Goal: Transaction & Acquisition: Purchase product/service

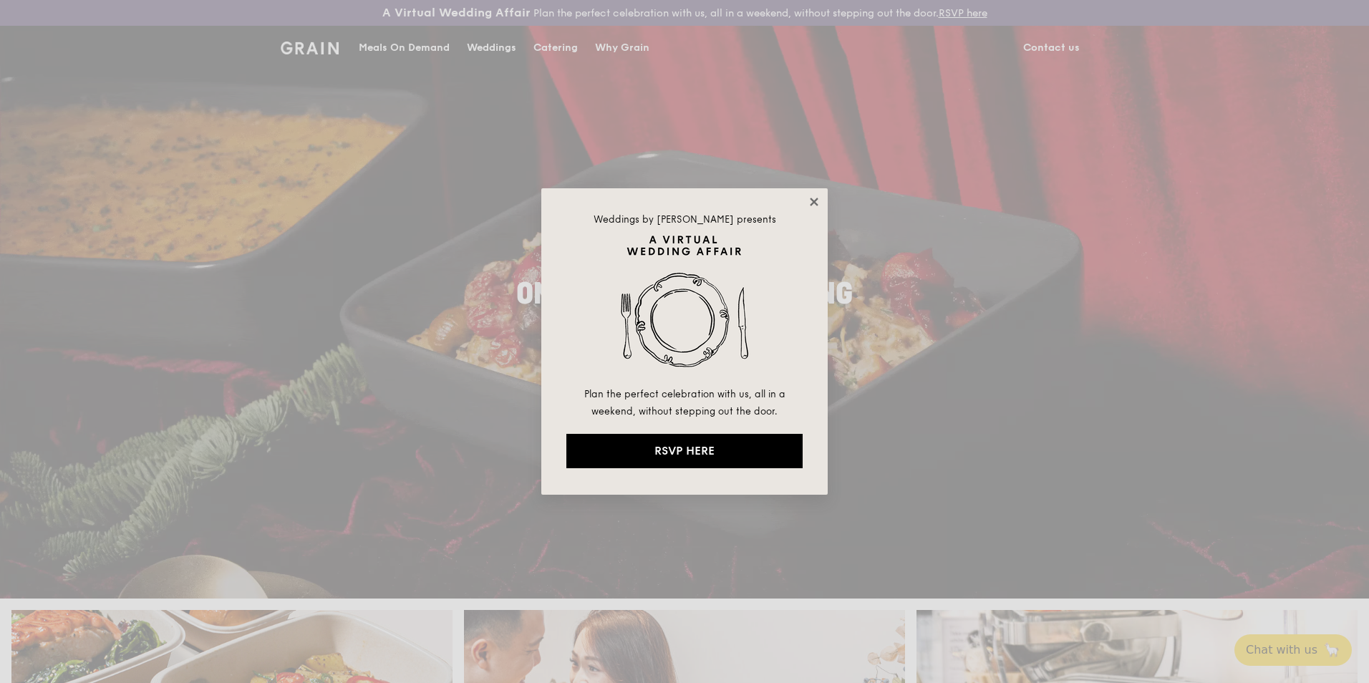
click at [815, 201] on icon at bounding box center [814, 202] width 8 height 8
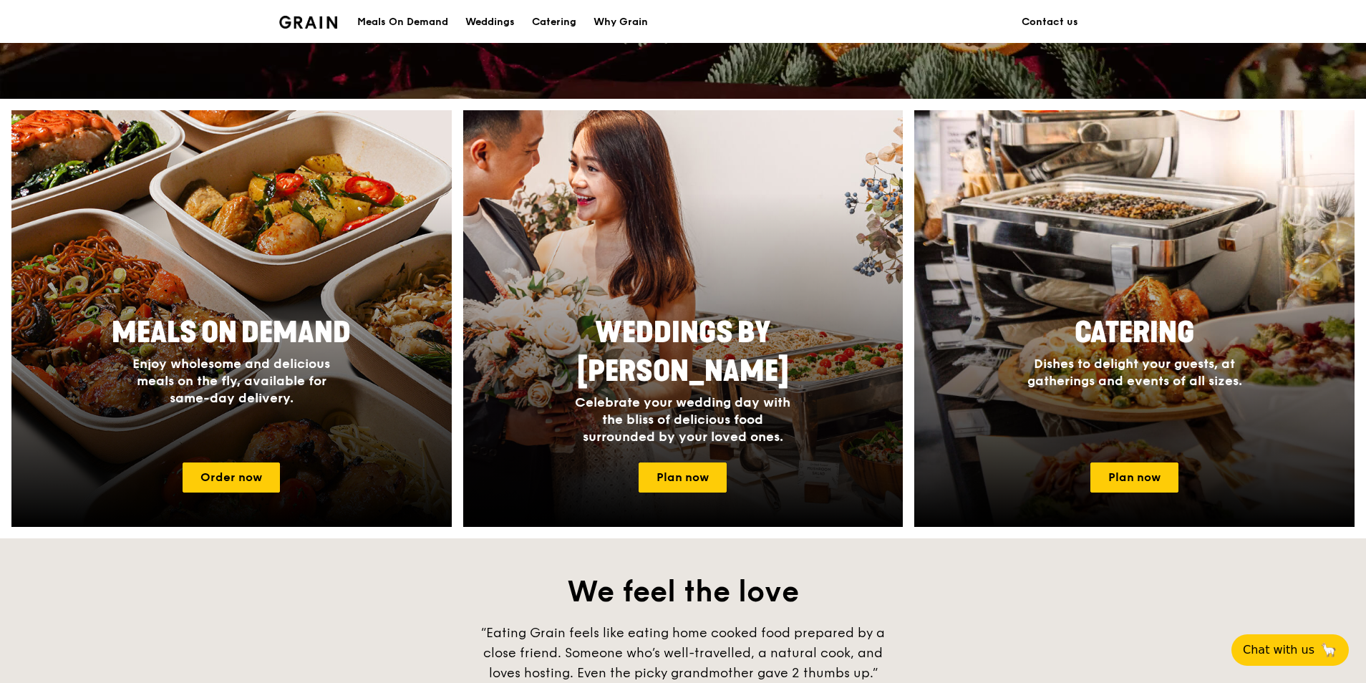
scroll to position [501, 0]
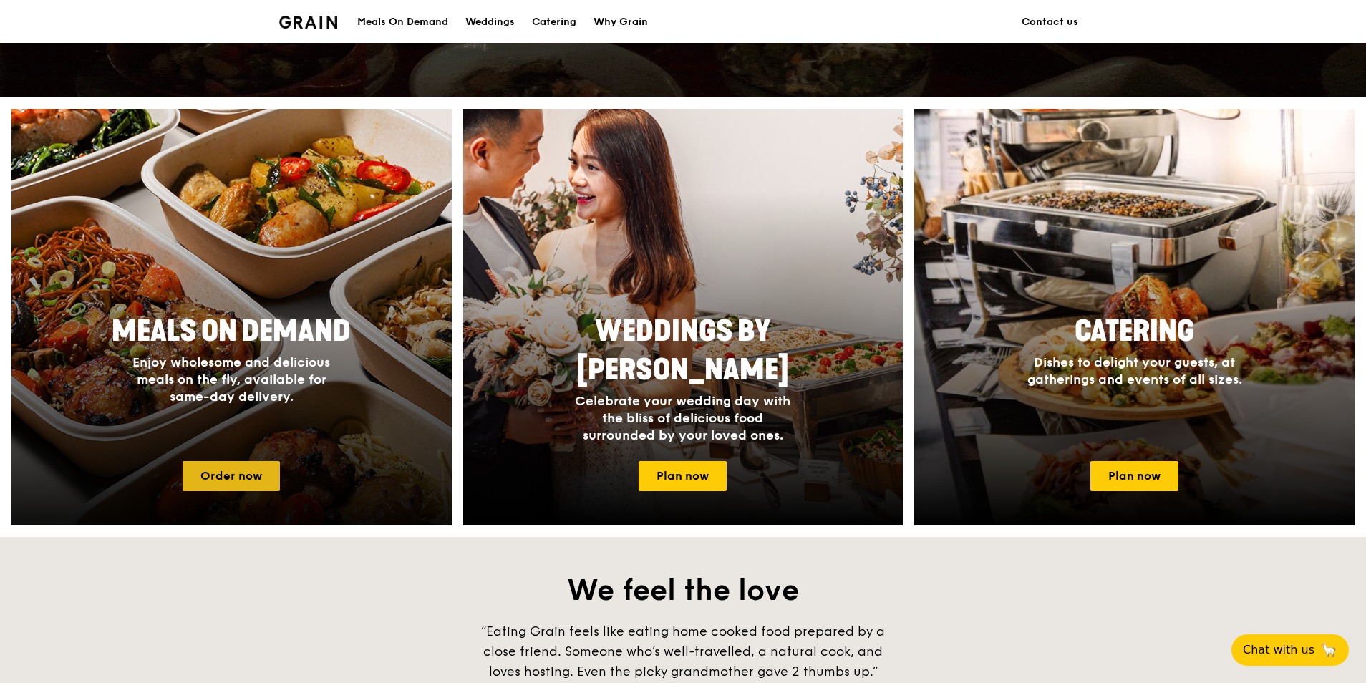
click at [256, 472] on link "Order now" at bounding box center [231, 476] width 97 height 30
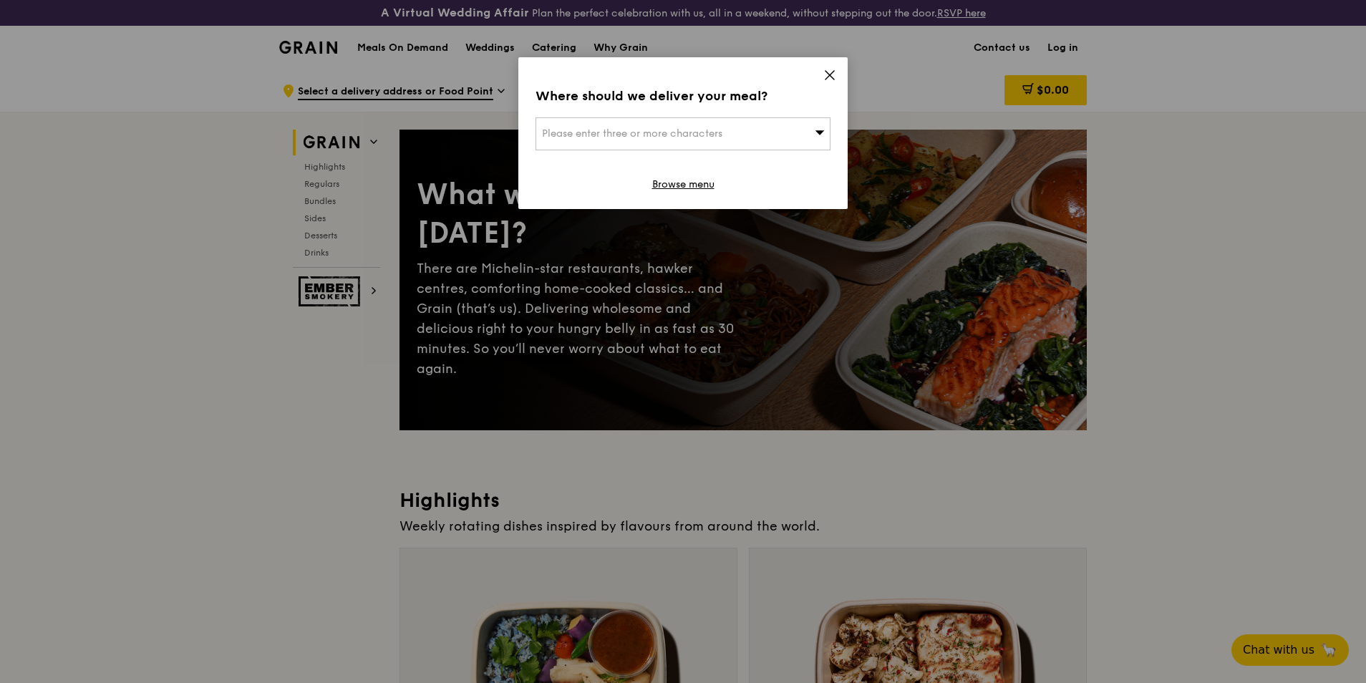
click at [658, 141] on div "Please enter three or more characters" at bounding box center [682, 133] width 295 height 33
type input "s529680"
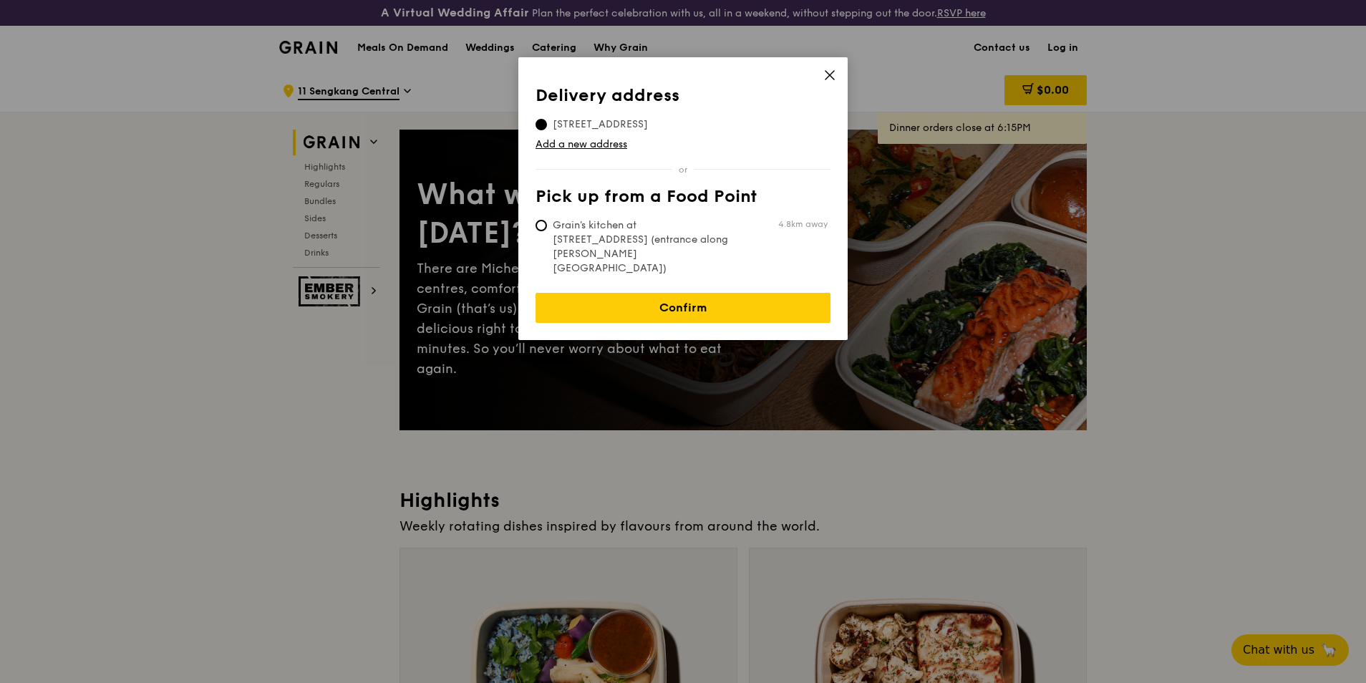
click at [829, 75] on icon at bounding box center [829, 75] width 9 height 9
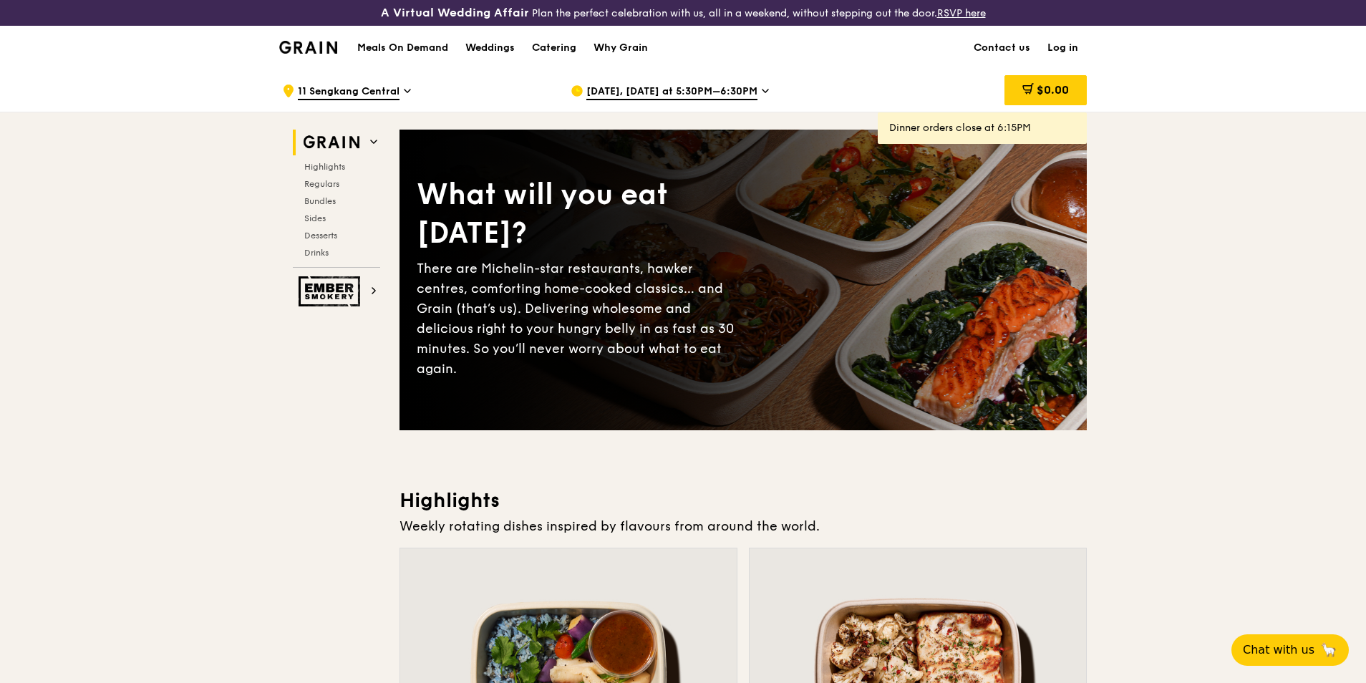
click at [406, 87] on icon at bounding box center [407, 90] width 7 height 13
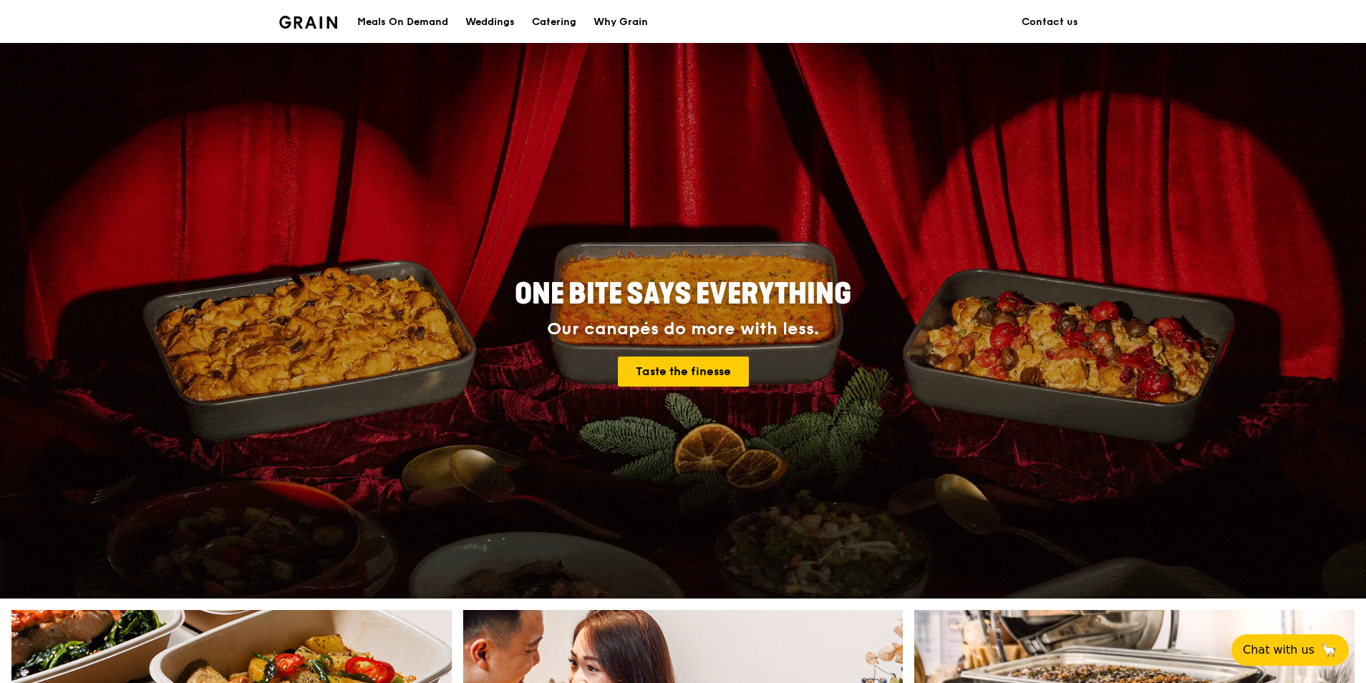
scroll to position [501, 0]
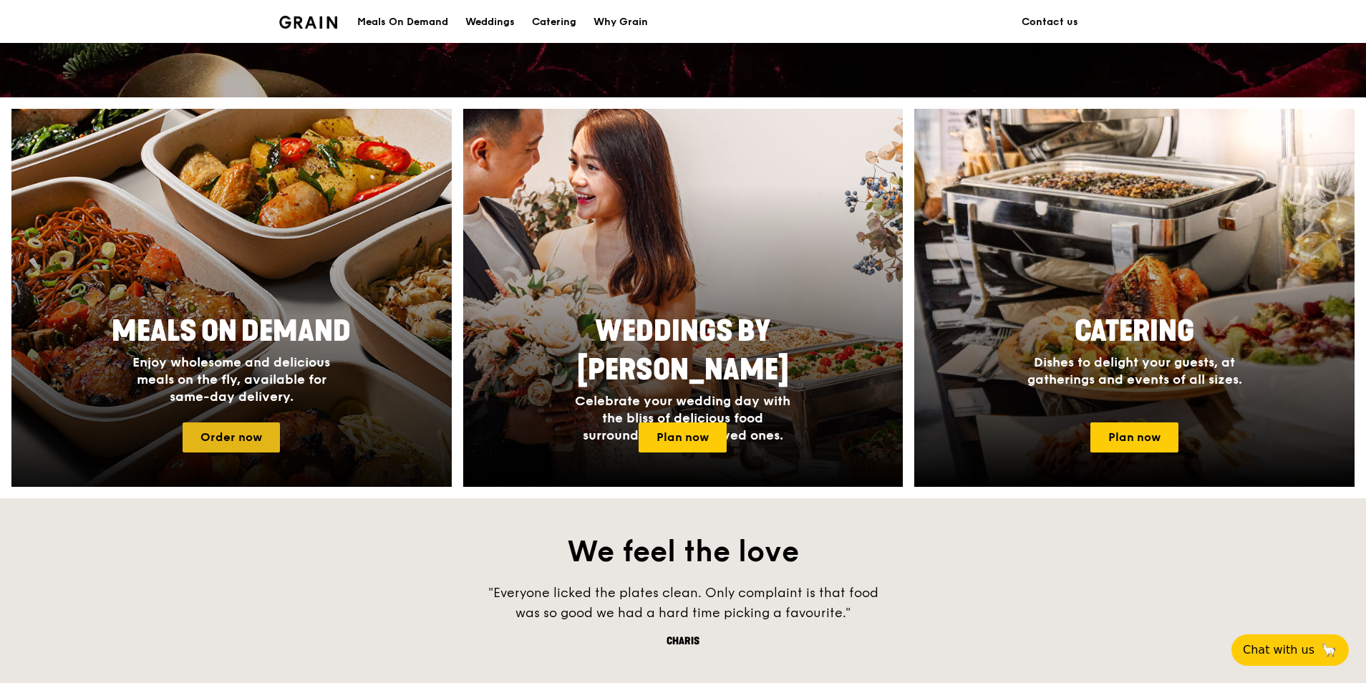
click at [246, 432] on link "Order now" at bounding box center [231, 437] width 97 height 30
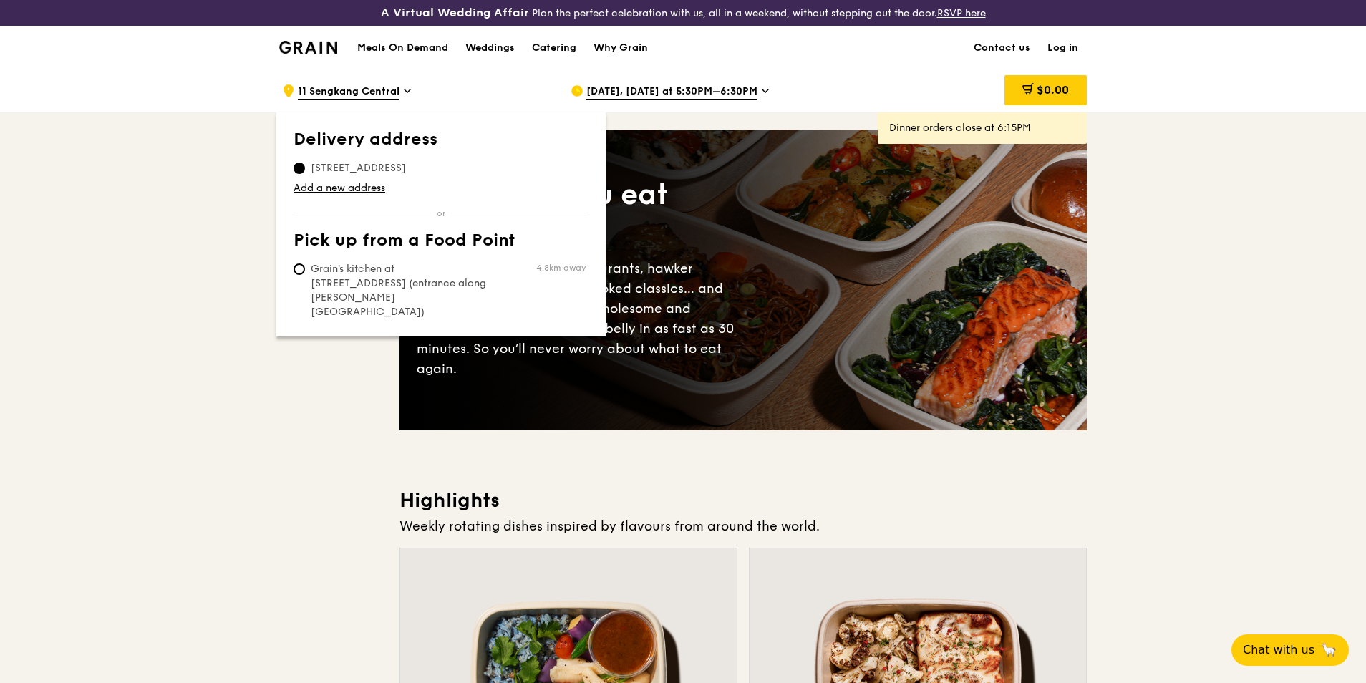
click at [407, 92] on icon at bounding box center [407, 90] width 7 height 13
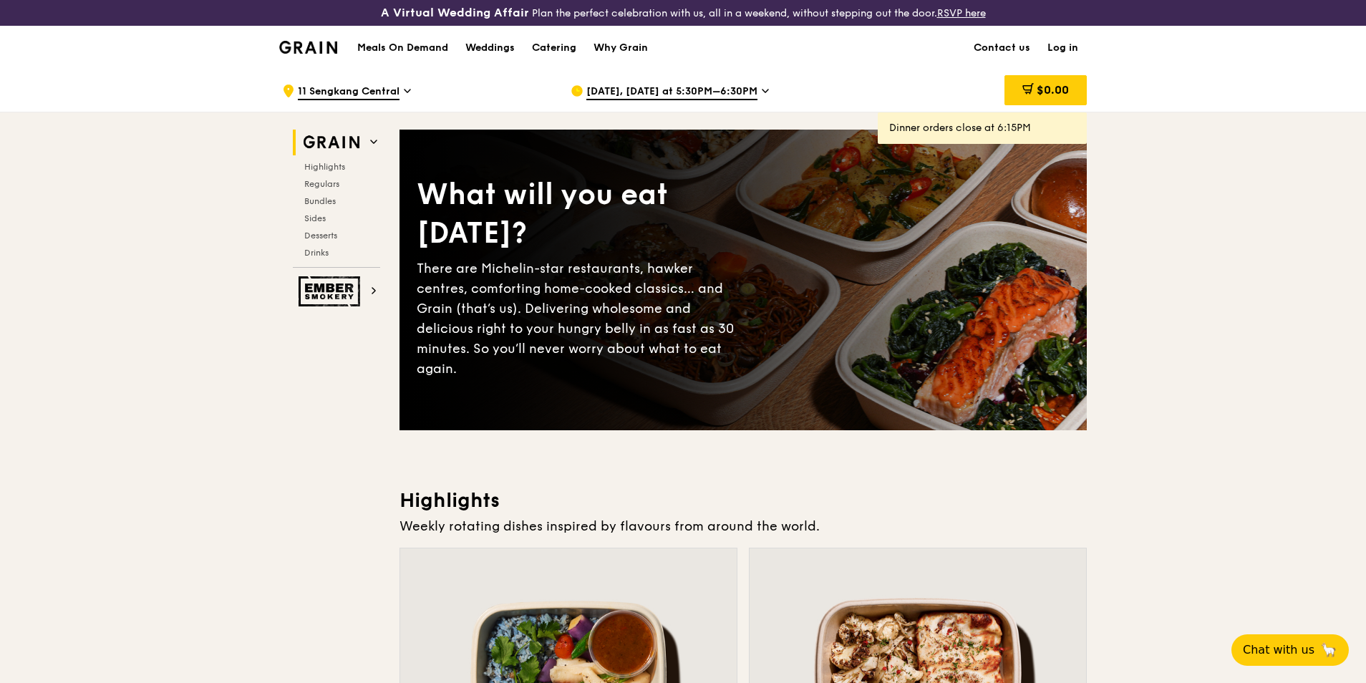
click at [407, 92] on icon at bounding box center [407, 90] width 7 height 13
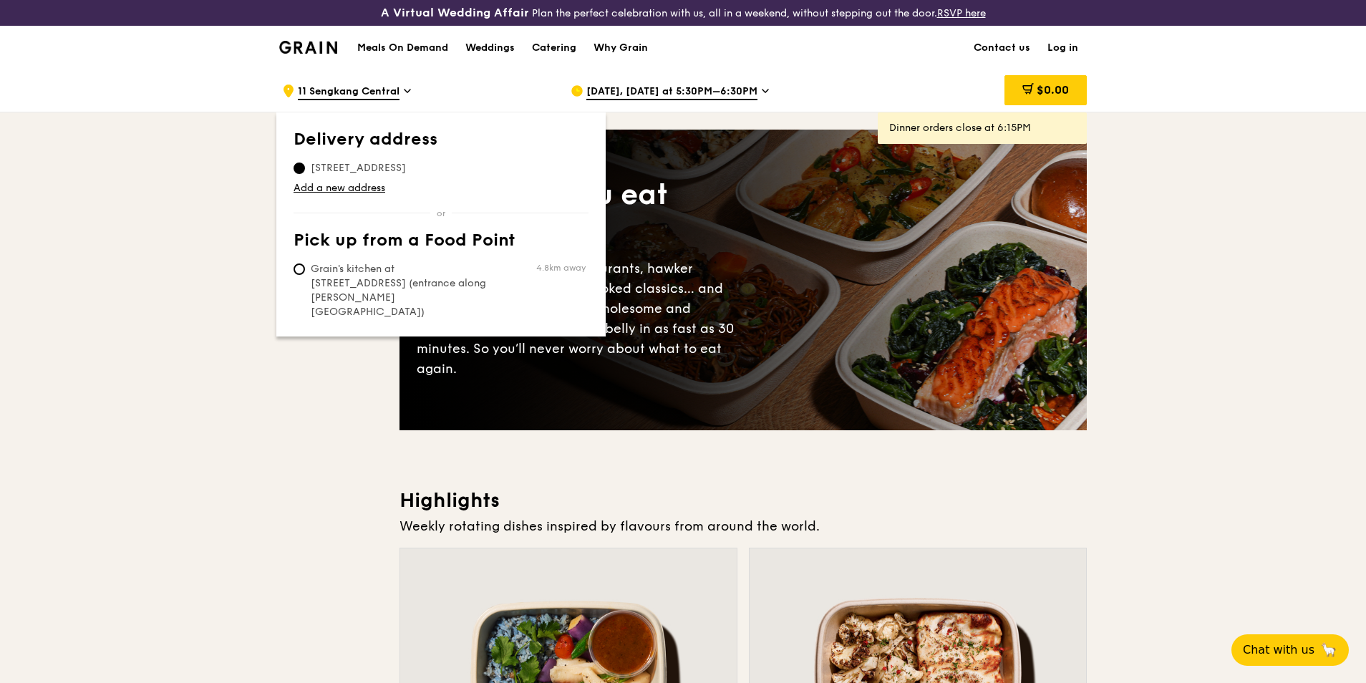
click at [407, 92] on icon at bounding box center [407, 90] width 7 height 13
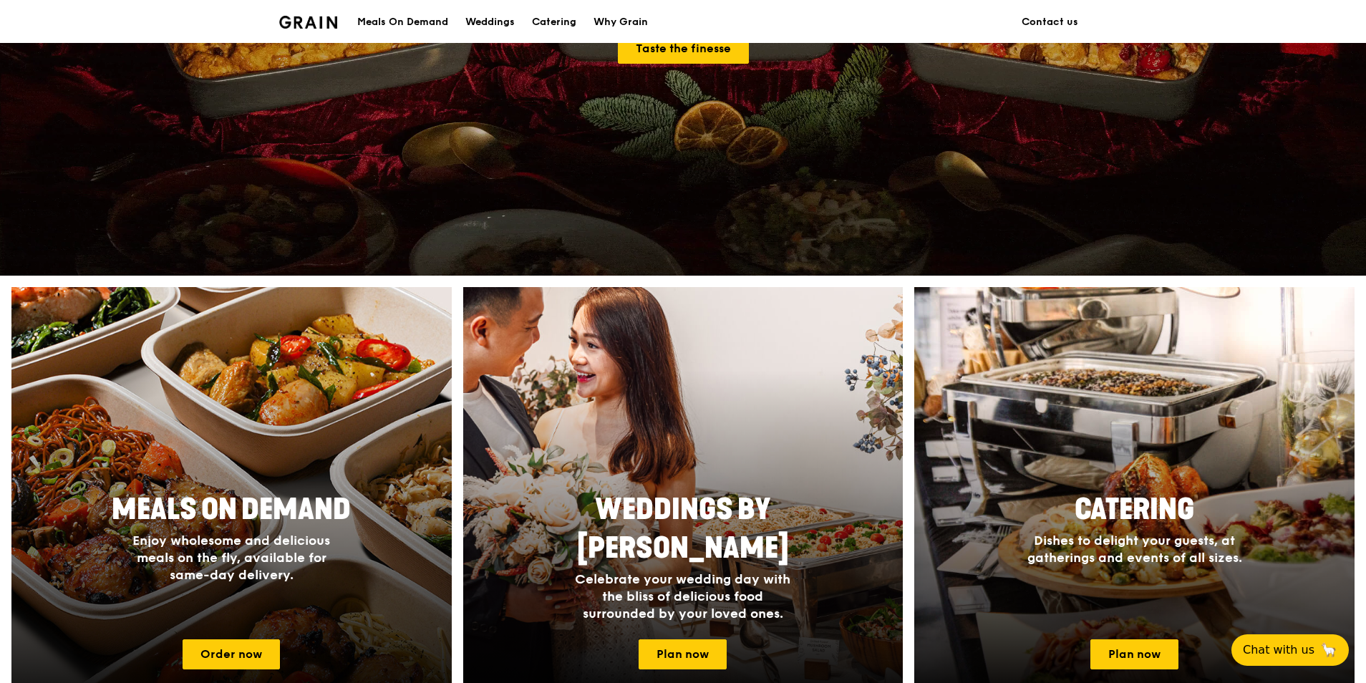
scroll to position [358, 0]
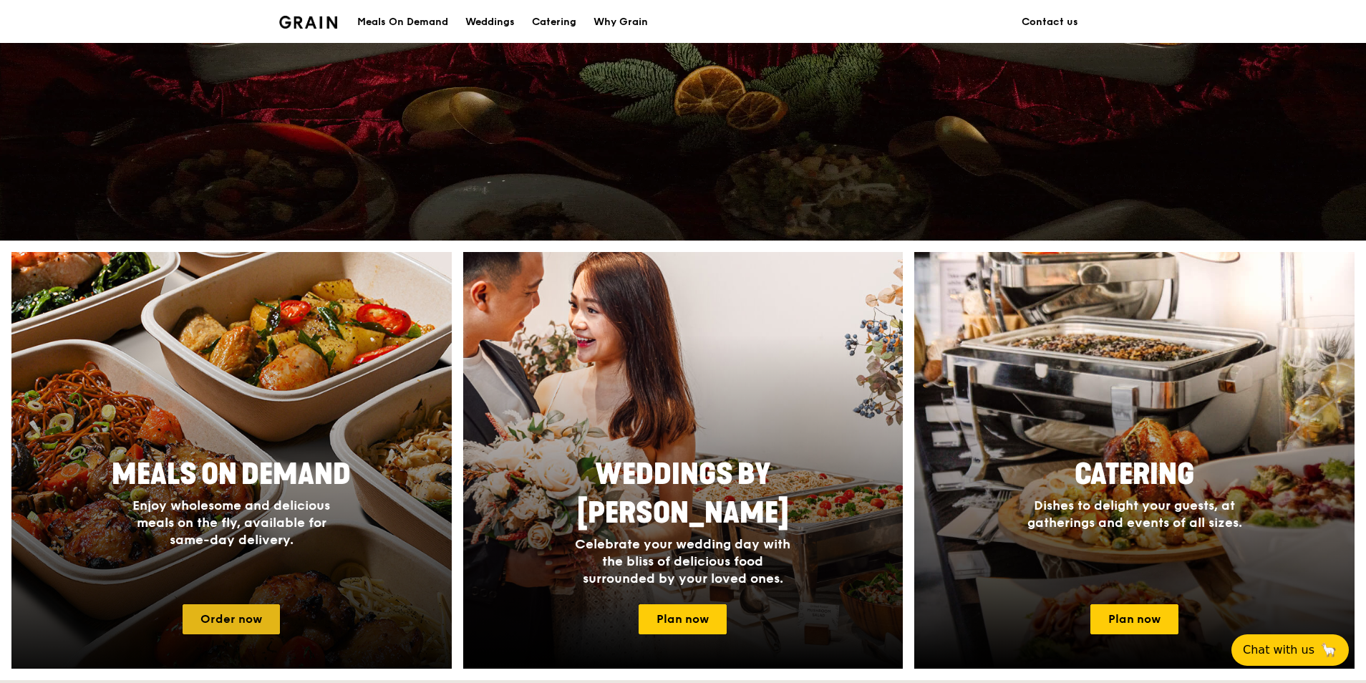
click at [261, 620] on link "Order now" at bounding box center [231, 619] width 97 height 30
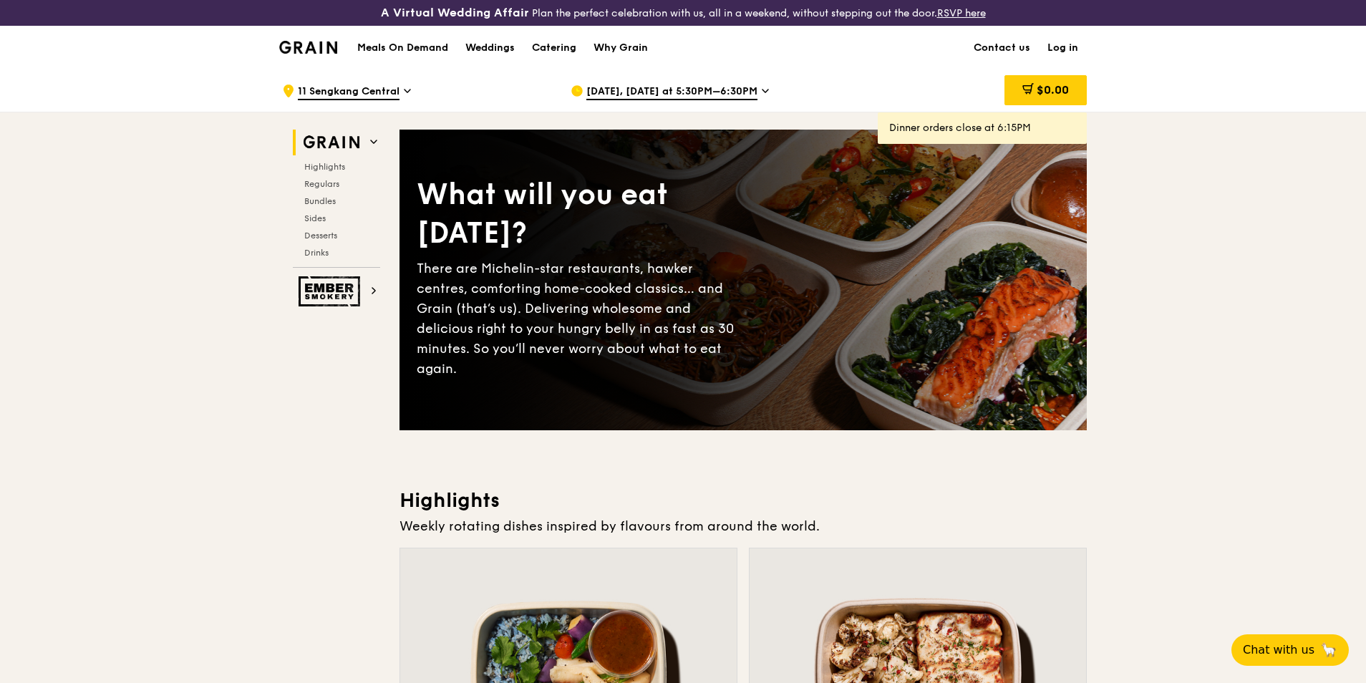
click at [407, 92] on icon at bounding box center [407, 90] width 6 height 3
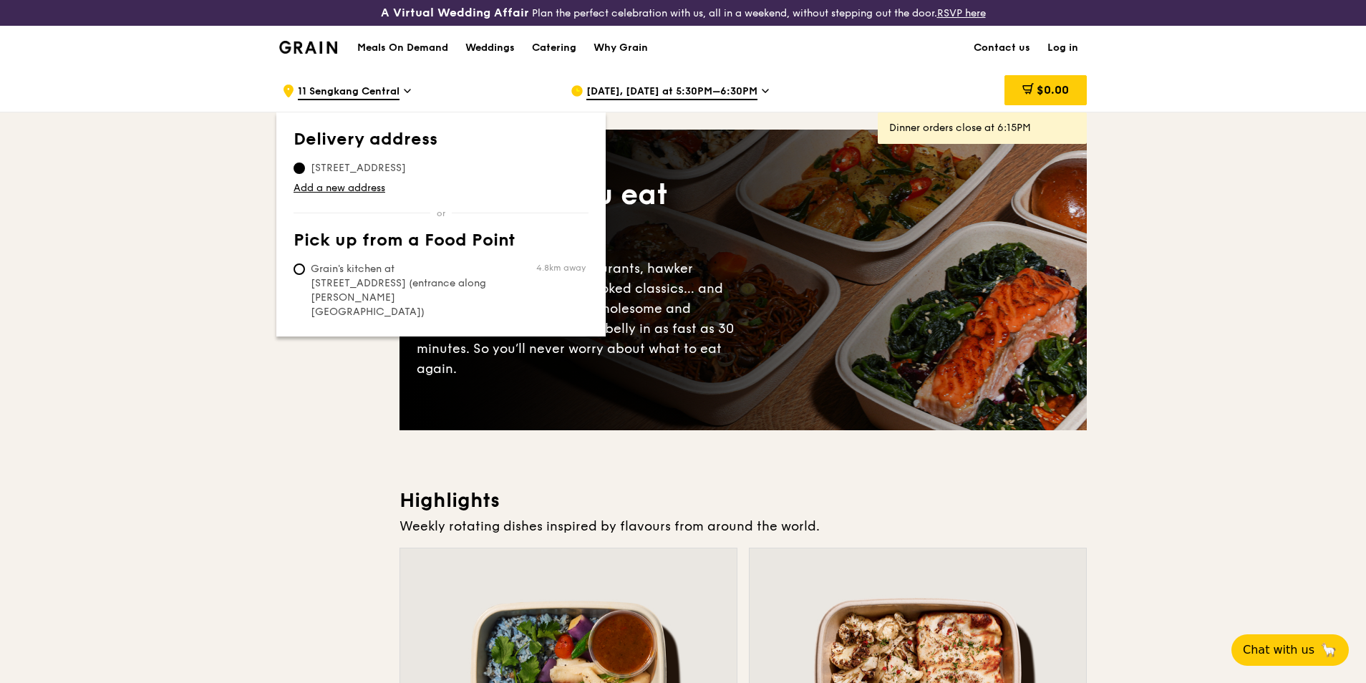
drag, startPoint x: 421, startPoint y: 141, endPoint x: 357, endPoint y: 167, distance: 68.7
click at [357, 167] on span "[STREET_ADDRESS]" at bounding box center [359, 168] width 130 height 14
click at [305, 167] on input "[STREET_ADDRESS]" at bounding box center [299, 168] width 11 height 11
click at [375, 189] on link "Add a new address" at bounding box center [441, 188] width 295 height 14
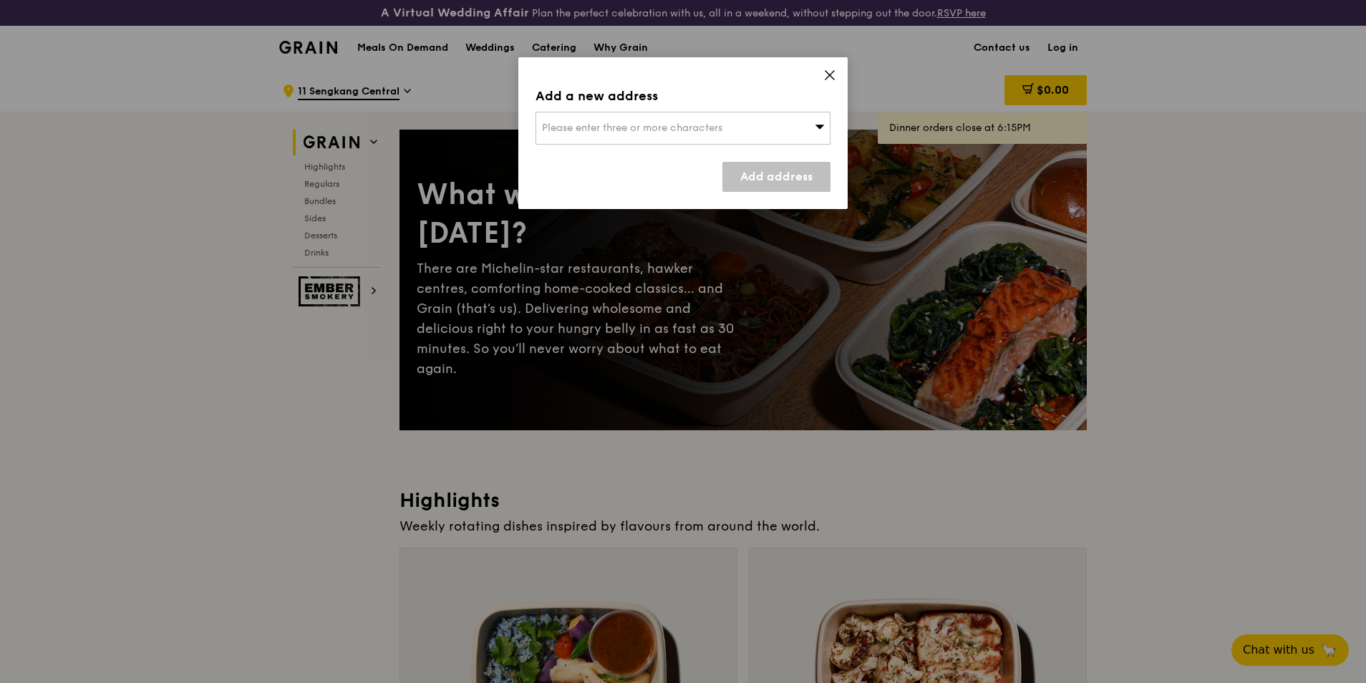
click at [625, 135] on div "Please enter three or more characters" at bounding box center [682, 128] width 295 height 33
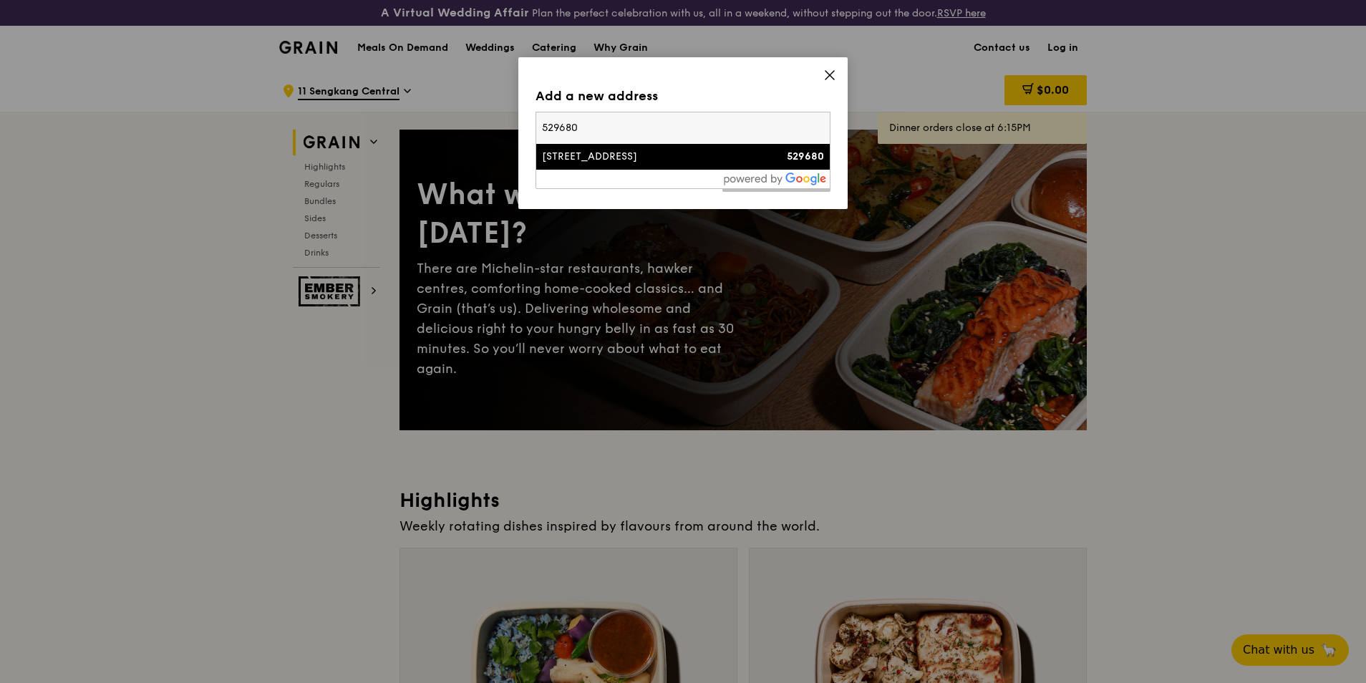
type input "529680"
click at [629, 159] on div "31 Tampines Avenue 4" at bounding box center [648, 157] width 212 height 14
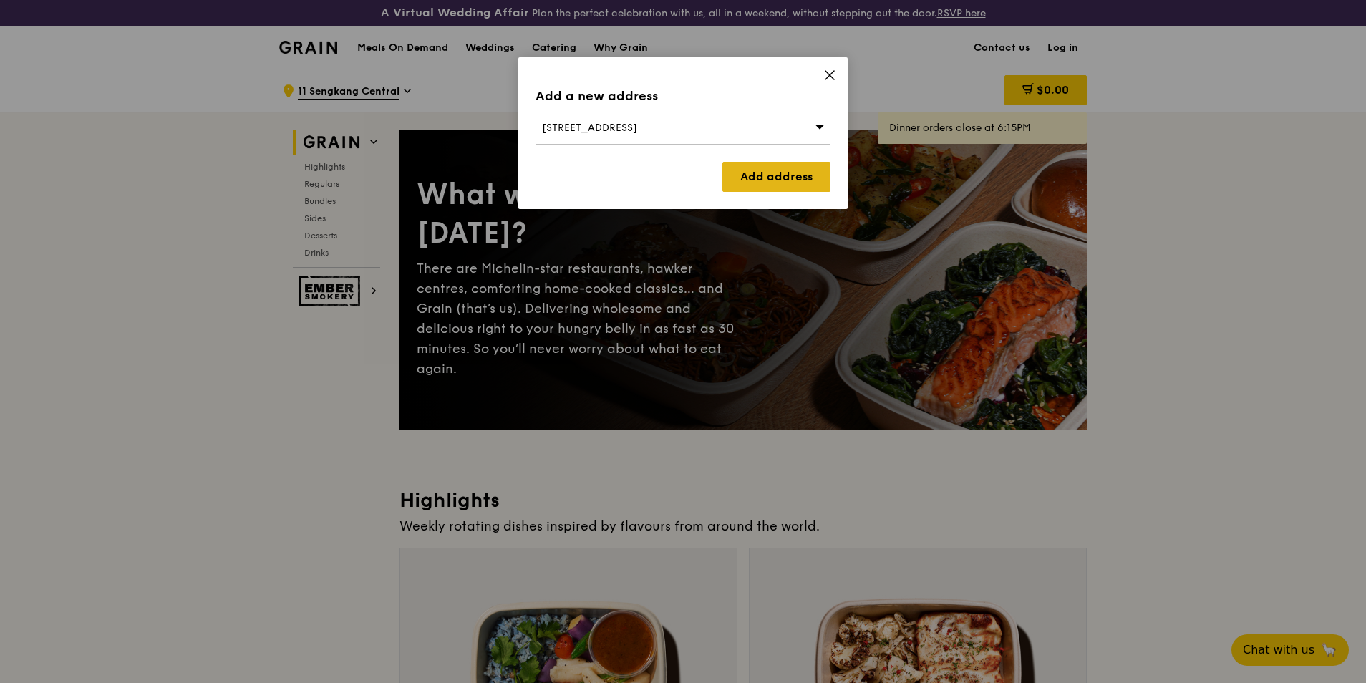
click at [757, 183] on link "Add address" at bounding box center [776, 177] width 108 height 30
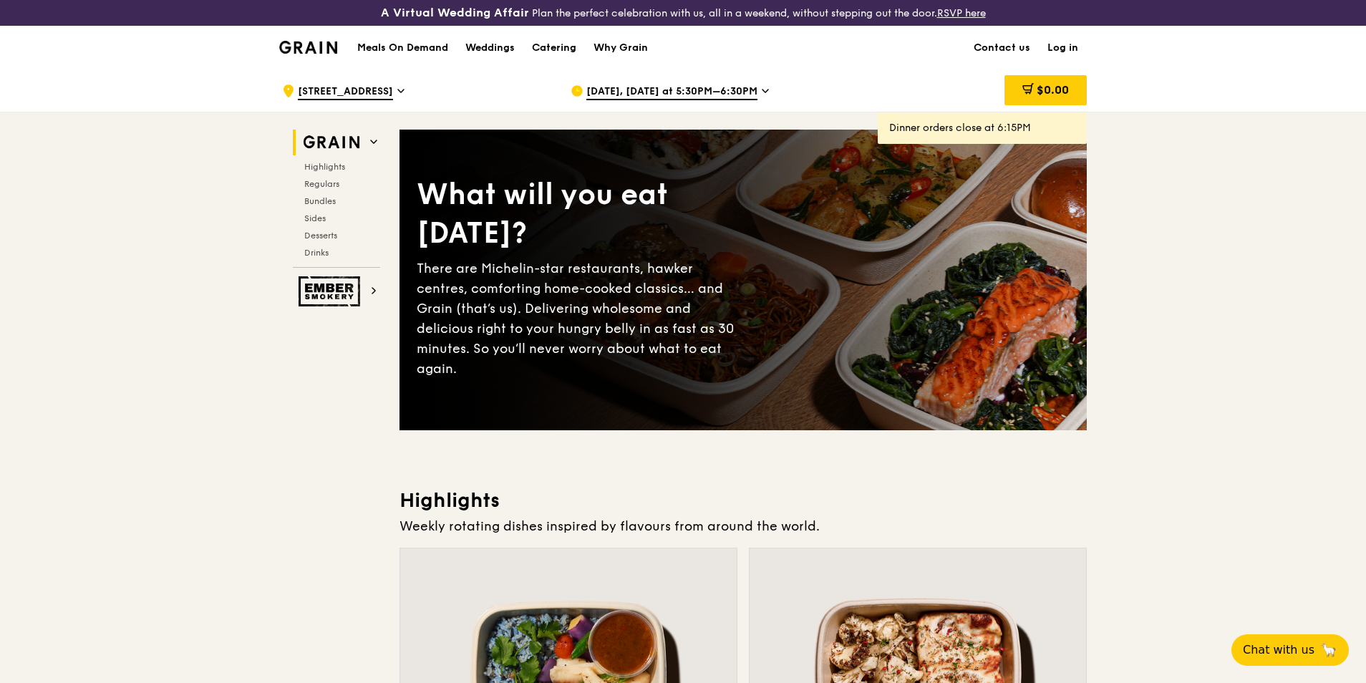
click at [762, 89] on icon at bounding box center [765, 90] width 6 height 3
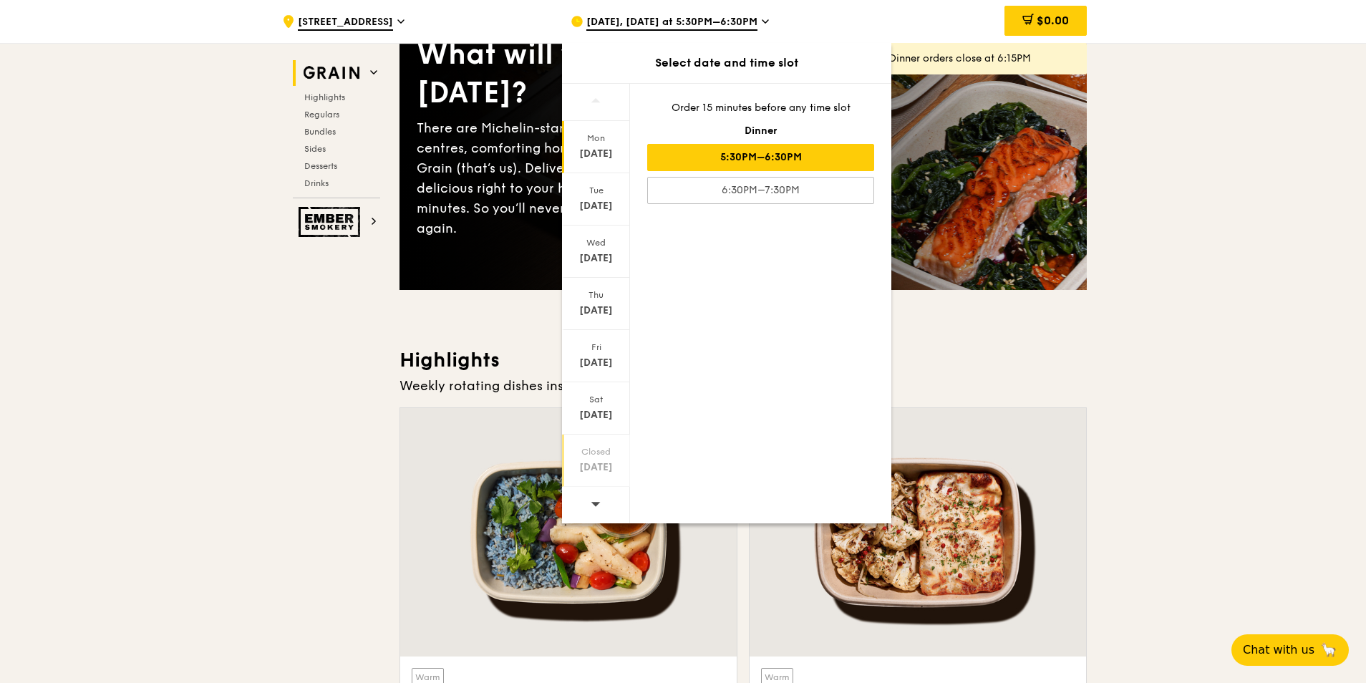
scroll to position [143, 0]
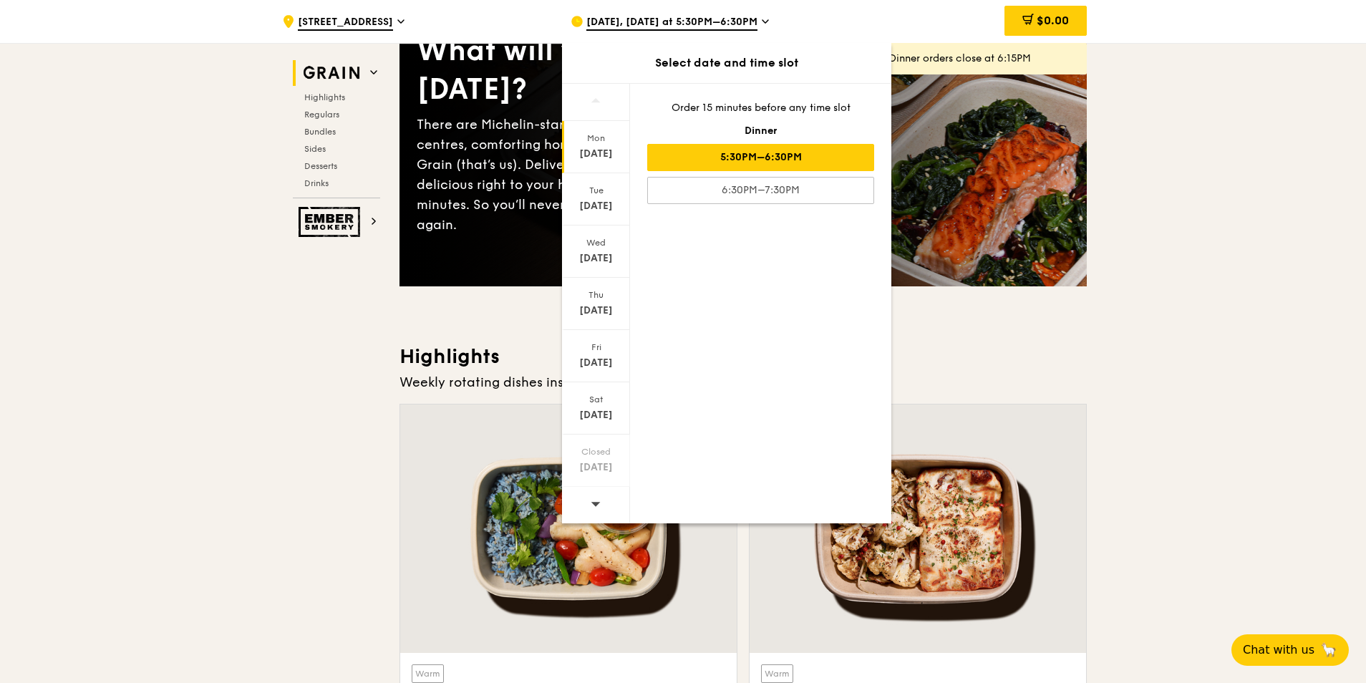
click at [590, 505] on div at bounding box center [596, 505] width 68 height 37
click at [598, 307] on div "Oct 9" at bounding box center [596, 311] width 64 height 14
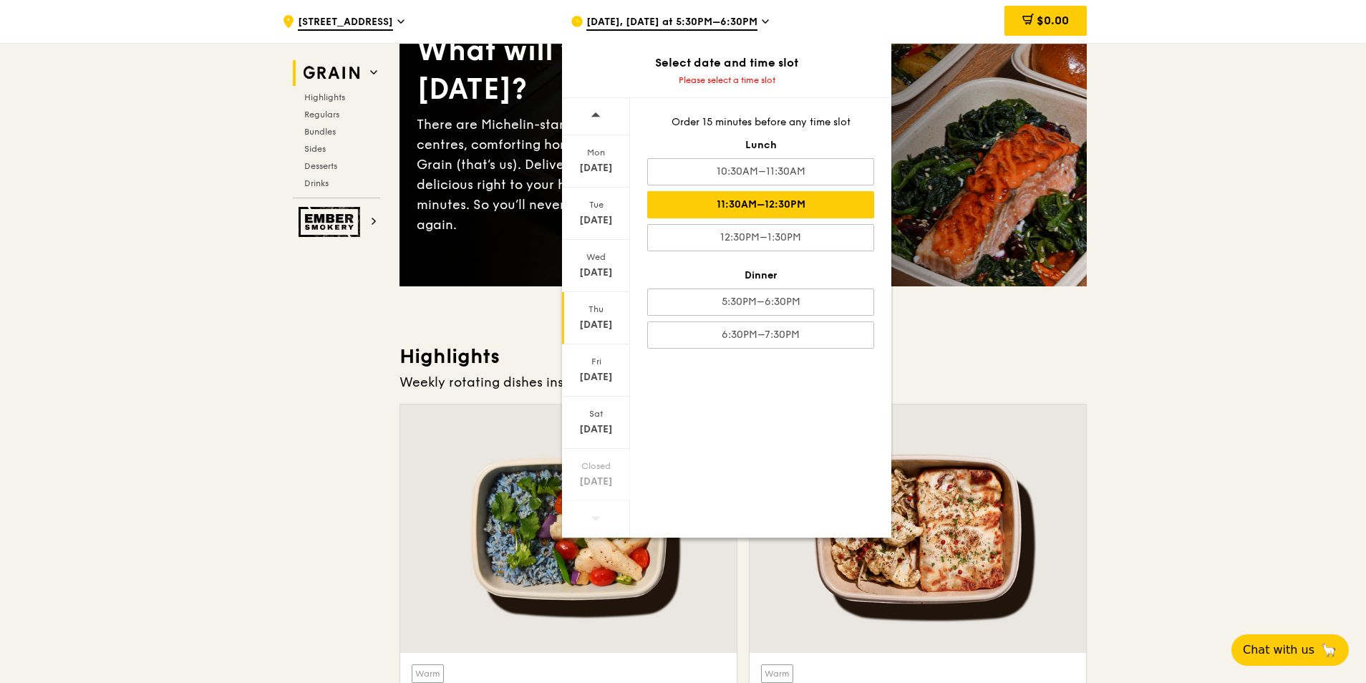
click at [770, 212] on div "11:30AM–12:30PM" at bounding box center [760, 204] width 227 height 27
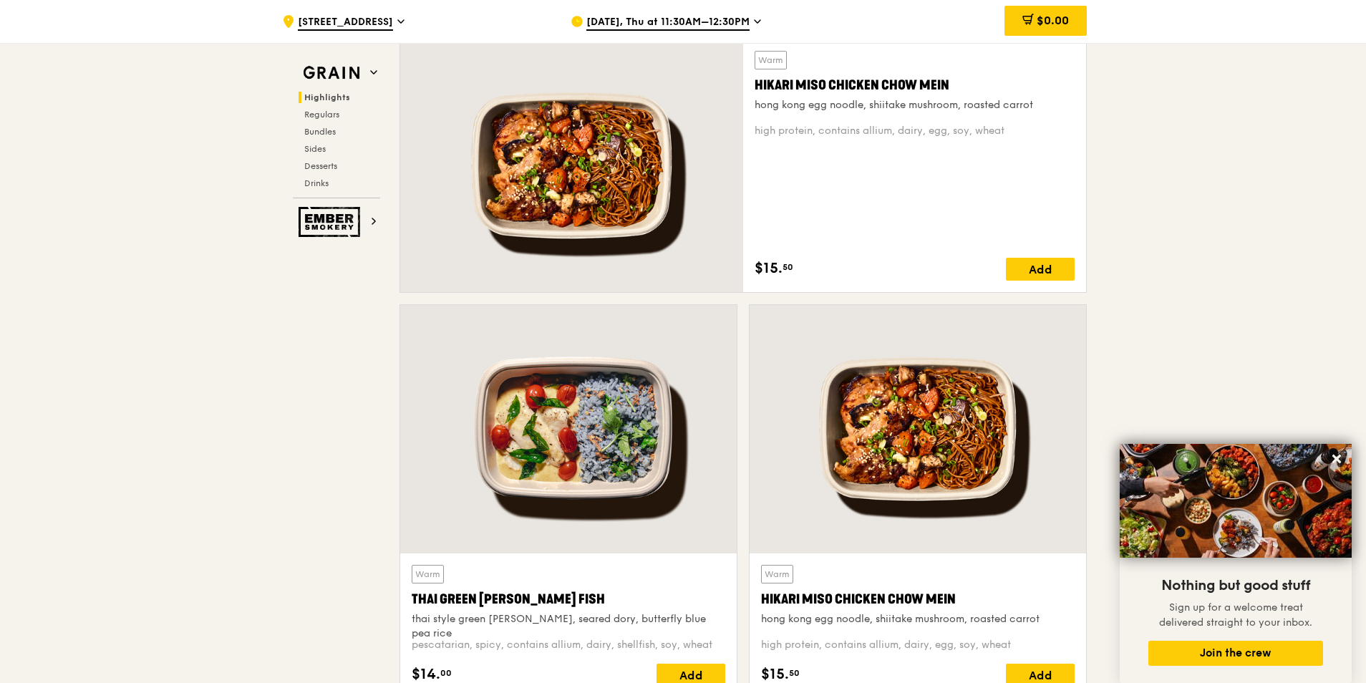
scroll to position [573, 0]
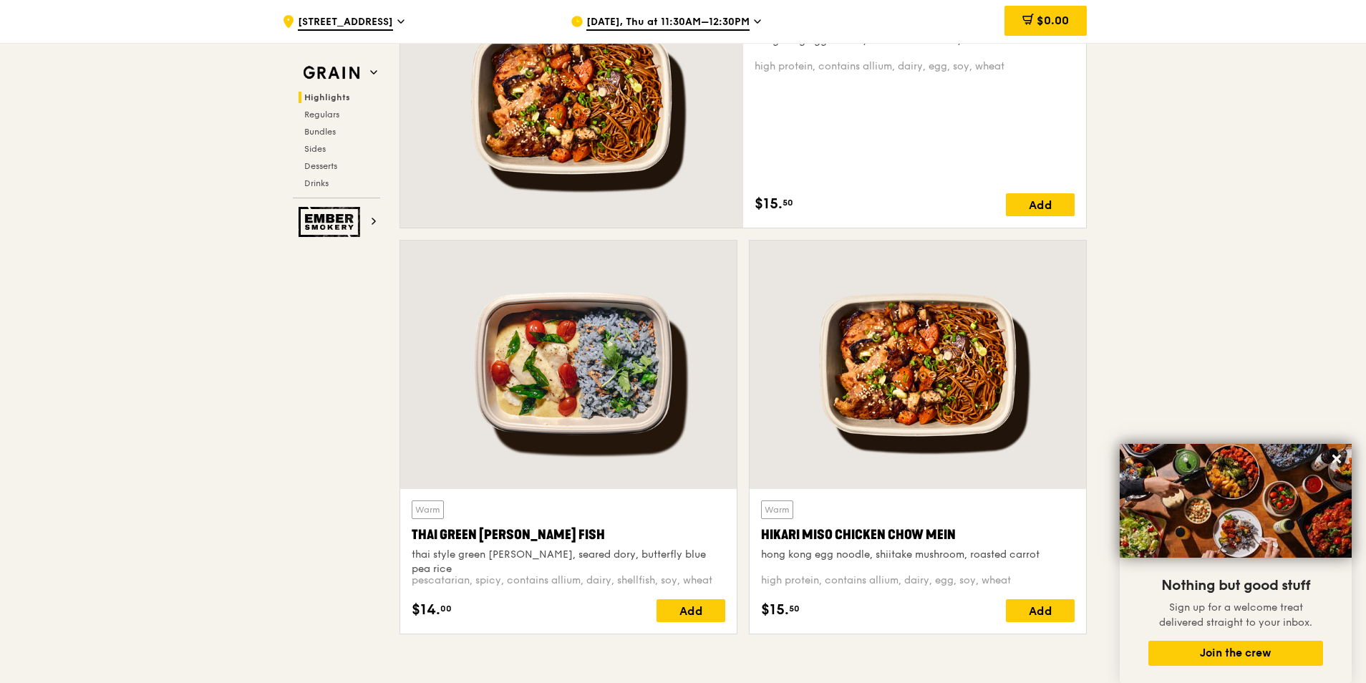
drag, startPoint x: 797, startPoint y: 290, endPoint x: 783, endPoint y: 282, distance: 15.7
click at [783, 282] on div at bounding box center [918, 365] width 336 height 248
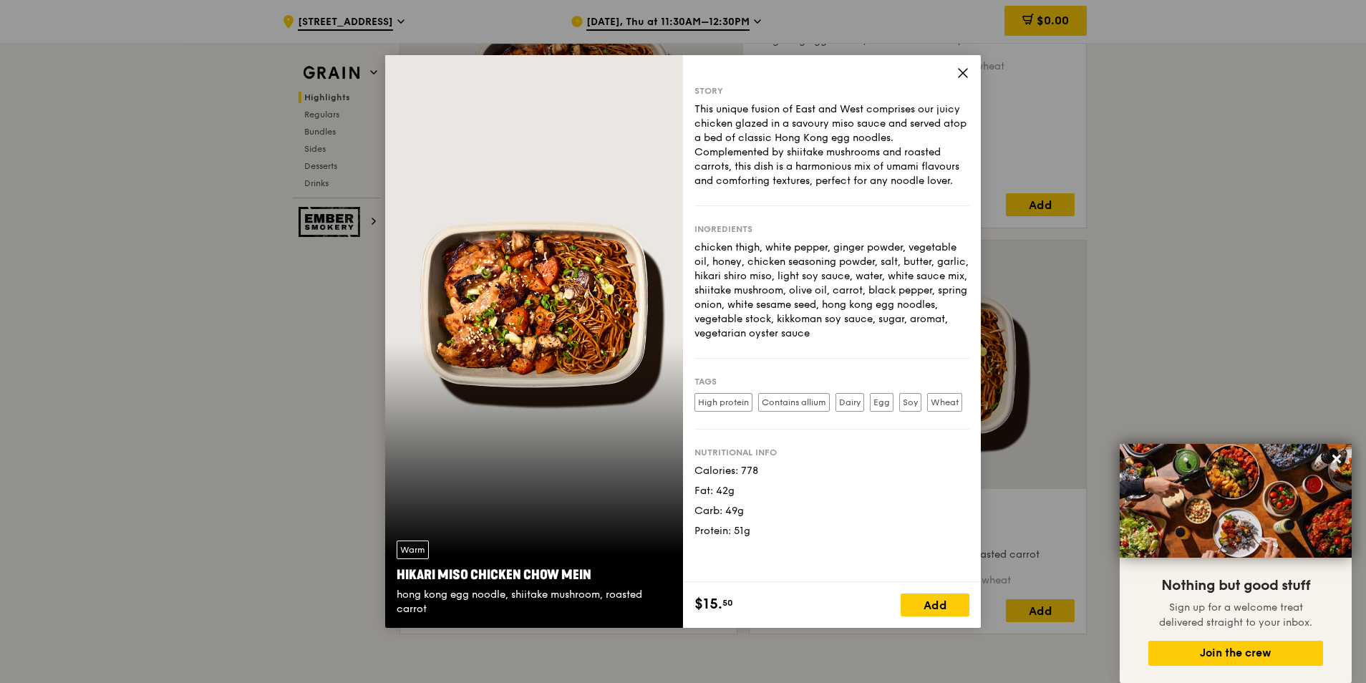
click at [965, 69] on icon at bounding box center [962, 73] width 13 height 13
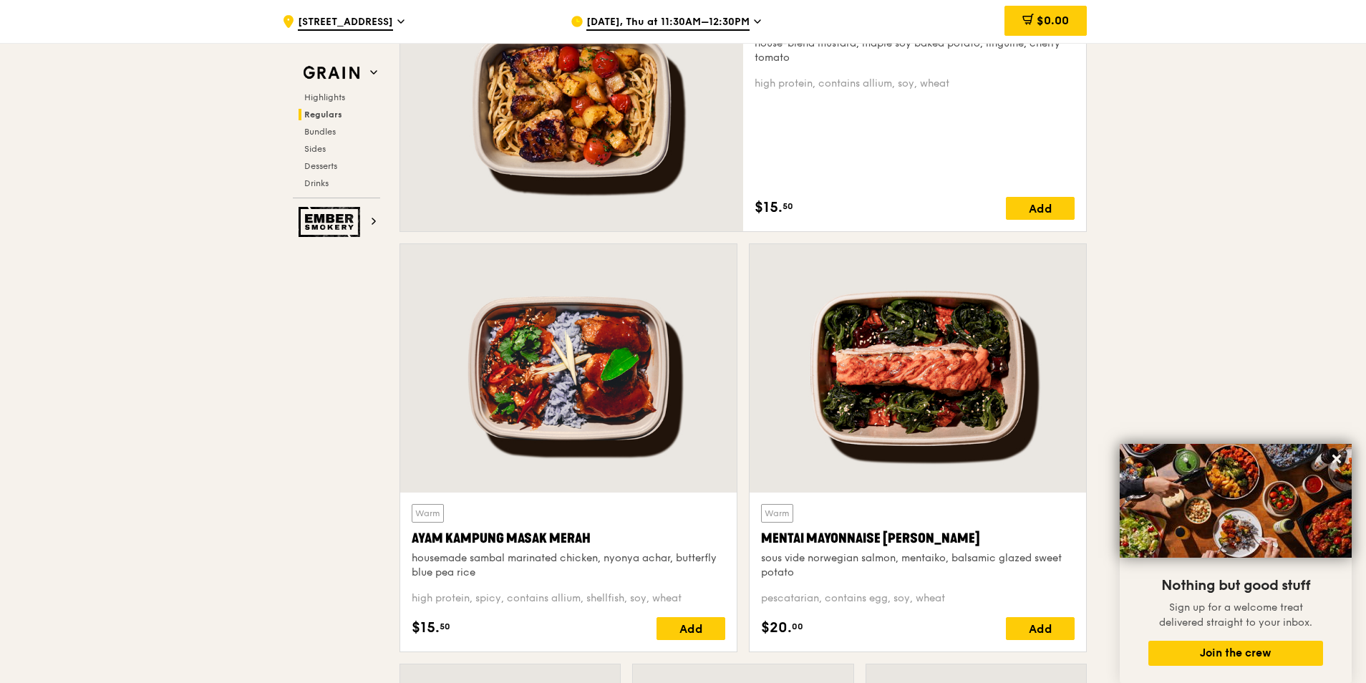
scroll to position [1360, 0]
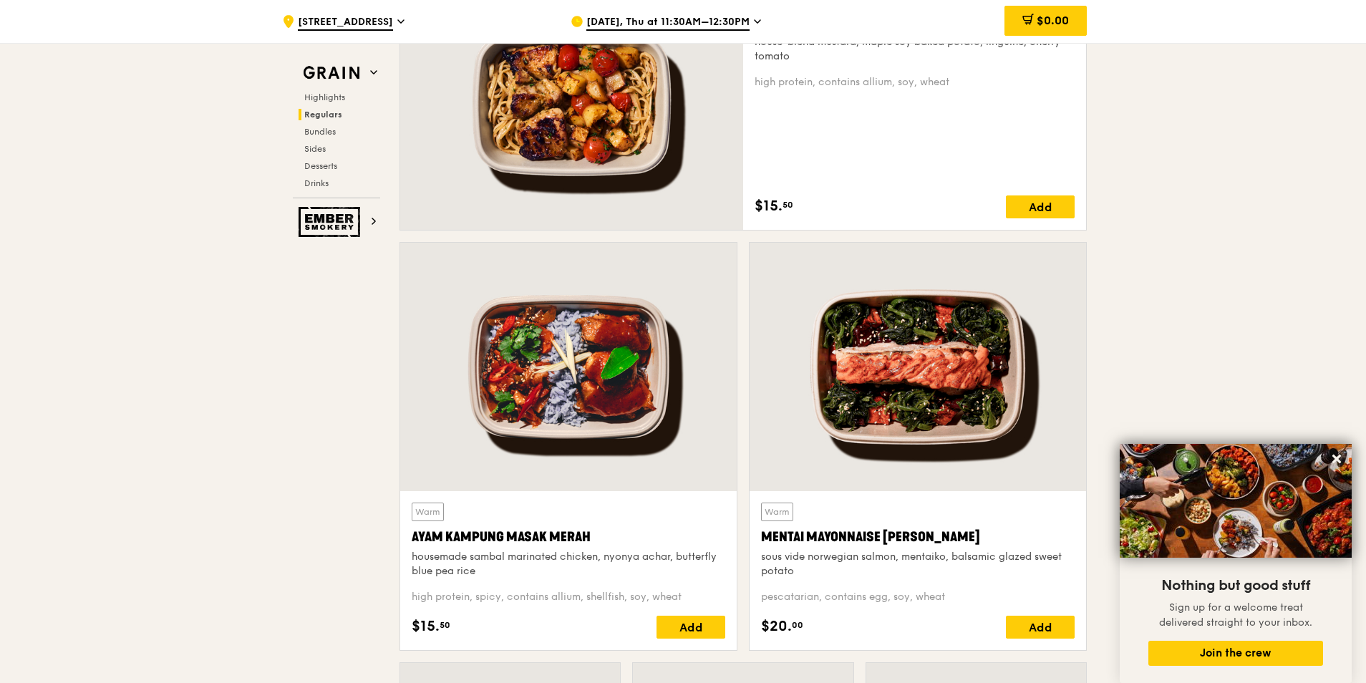
click at [619, 175] on div at bounding box center [571, 102] width 343 height 253
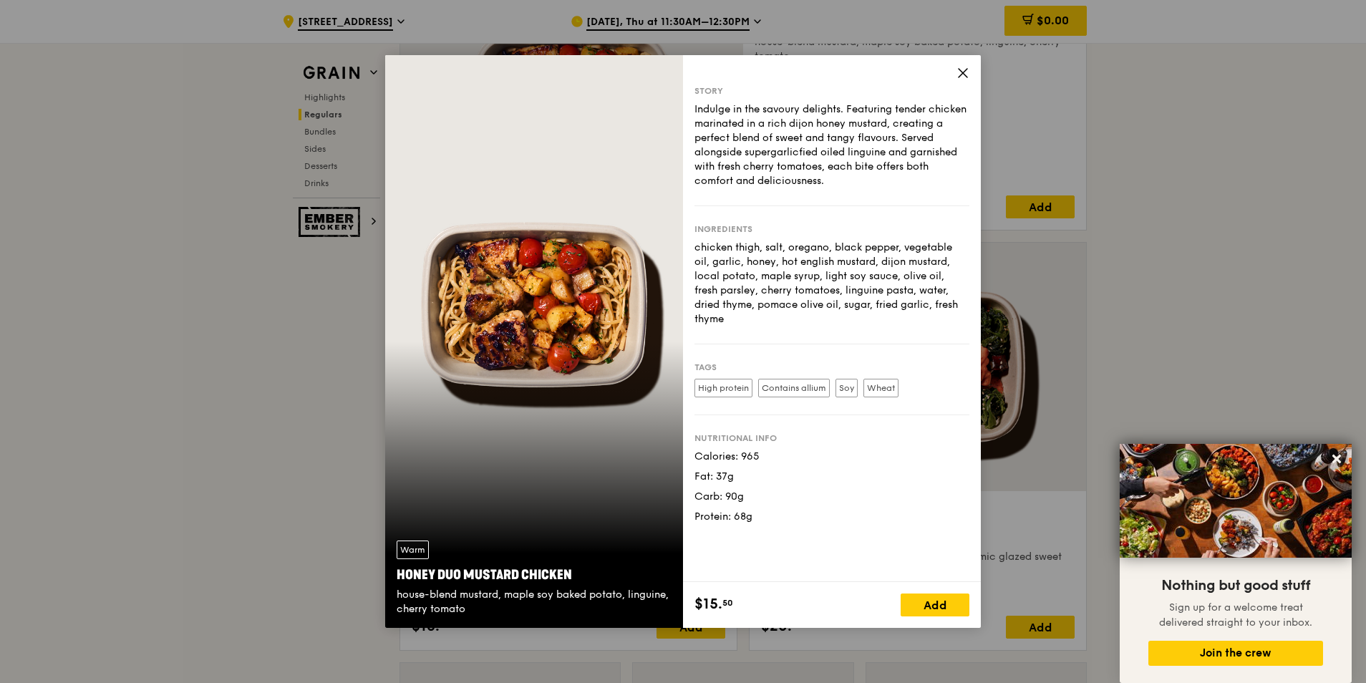
click at [969, 77] on icon at bounding box center [962, 73] width 13 height 13
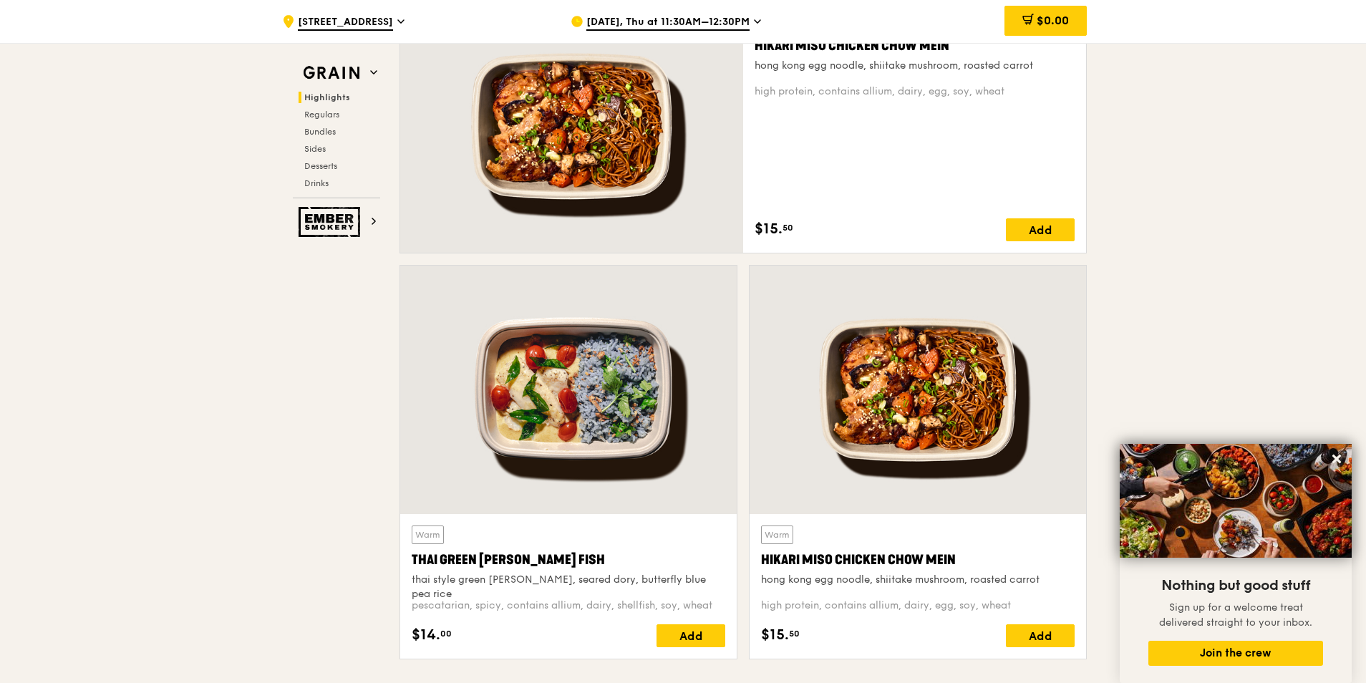
scroll to position [573, 0]
